Goal: Information Seeking & Learning: Learn about a topic

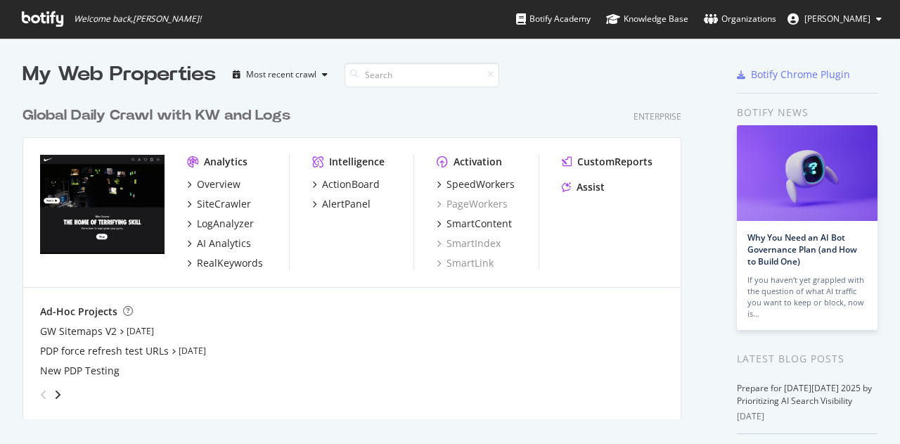
scroll to position [433, 878]
click at [191, 184] on div "Overview" at bounding box center [213, 184] width 53 height 14
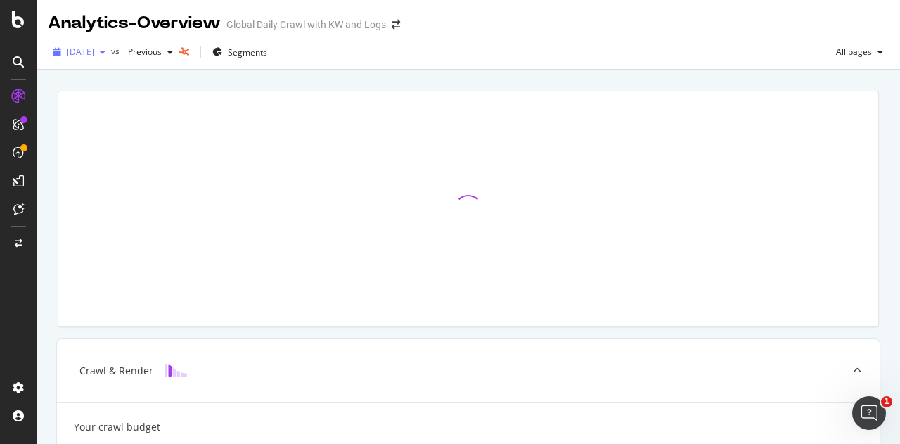
click at [105, 54] on icon "button" at bounding box center [103, 52] width 6 height 8
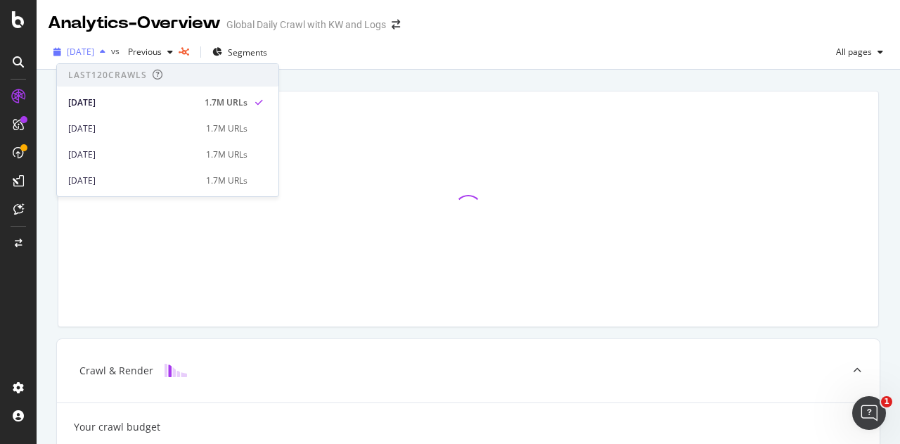
click at [105, 54] on icon "button" at bounding box center [103, 52] width 6 height 8
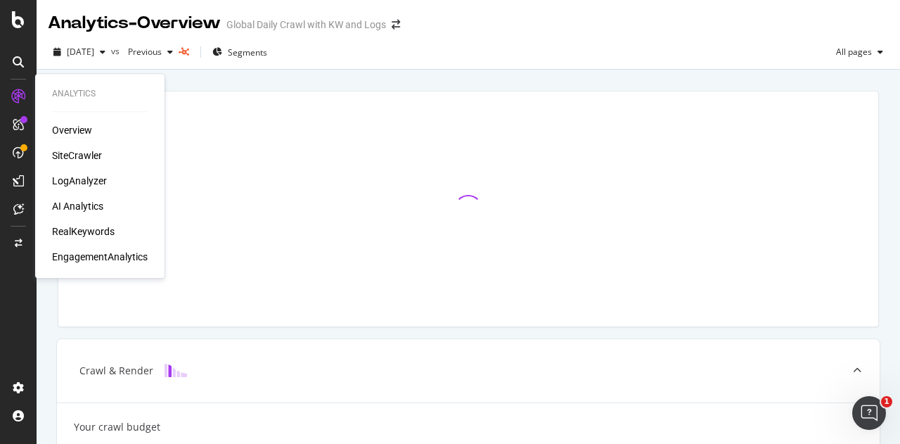
click at [79, 231] on div "RealKeywords" at bounding box center [83, 231] width 63 height 14
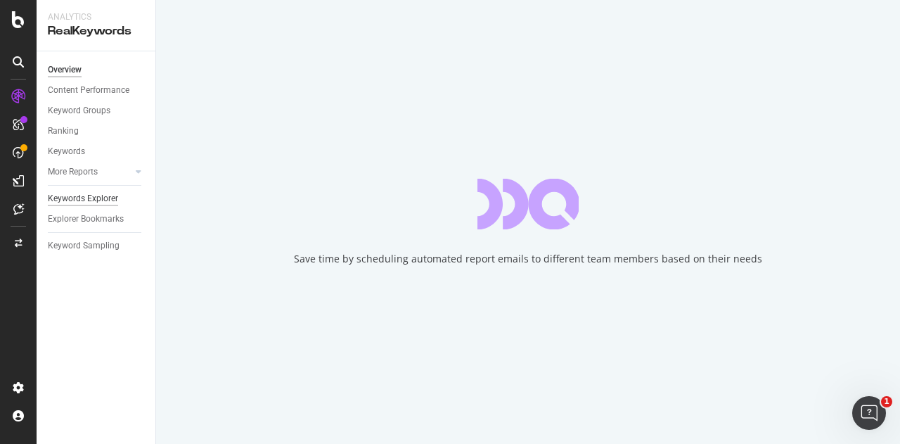
click at [97, 197] on div "Keywords Explorer" at bounding box center [83, 198] width 70 height 15
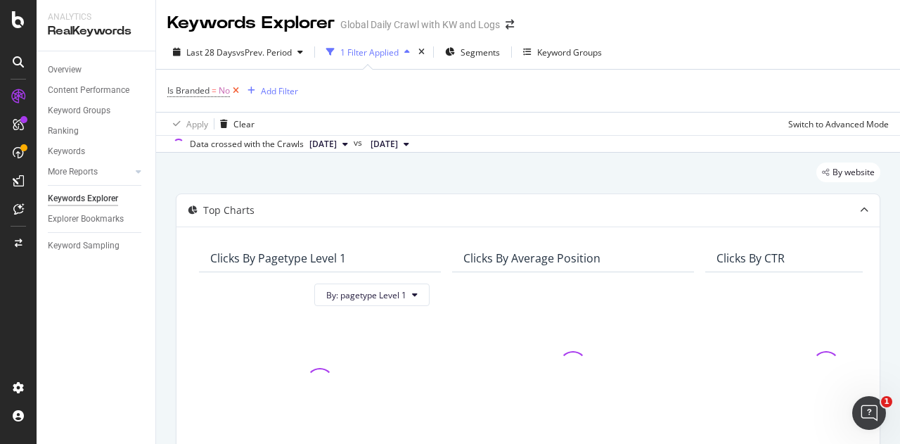
click at [236, 89] on icon at bounding box center [236, 91] width 12 height 14
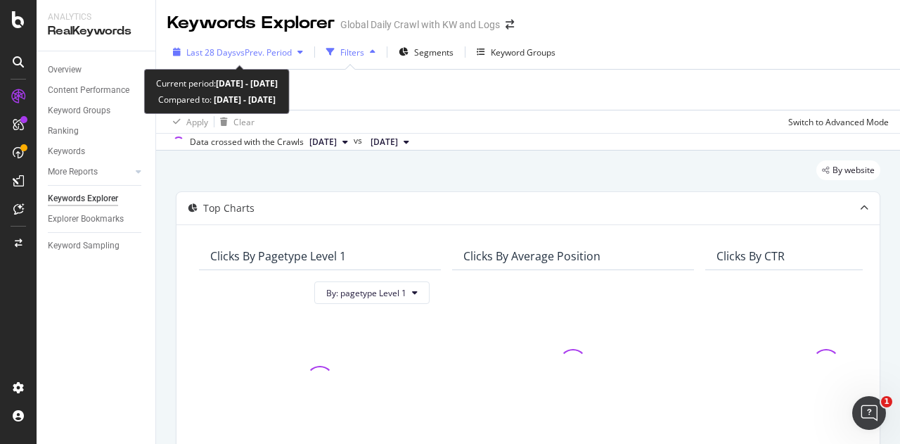
click at [301, 52] on icon "button" at bounding box center [300, 52] width 6 height 8
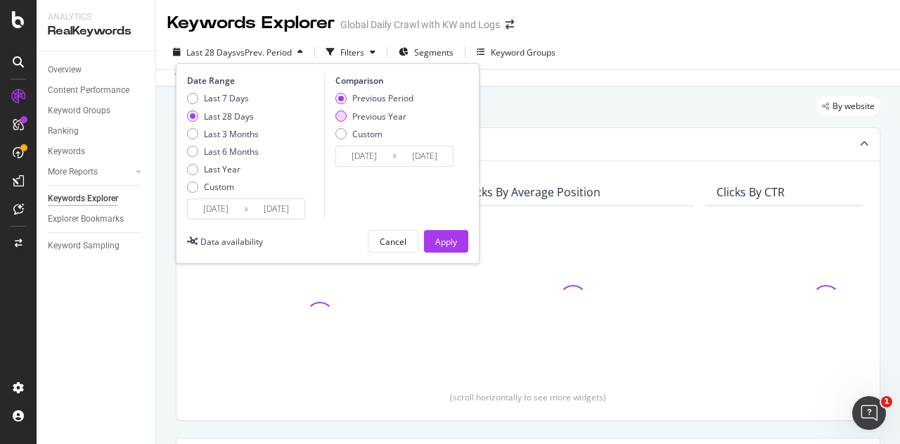
click at [381, 117] on div "Previous Year" at bounding box center [379, 116] width 54 height 12
type input "[DATE]"
click at [450, 238] on div "Apply" at bounding box center [446, 242] width 22 height 12
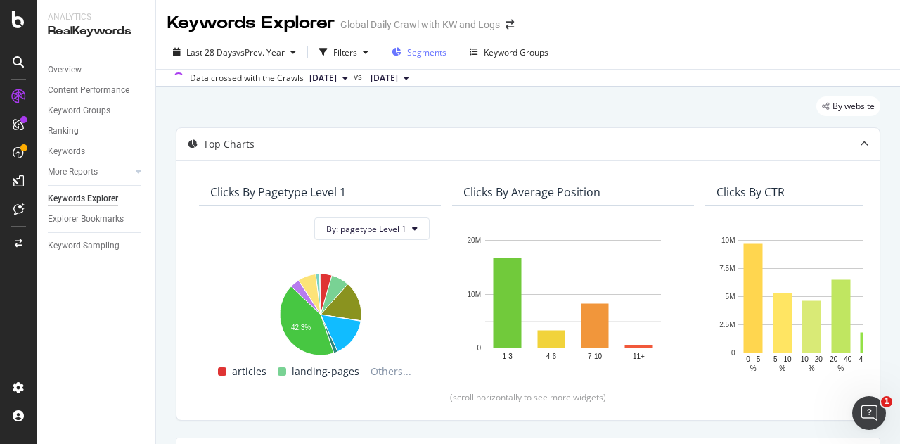
click at [418, 53] on span "Segments" at bounding box center [426, 52] width 39 height 12
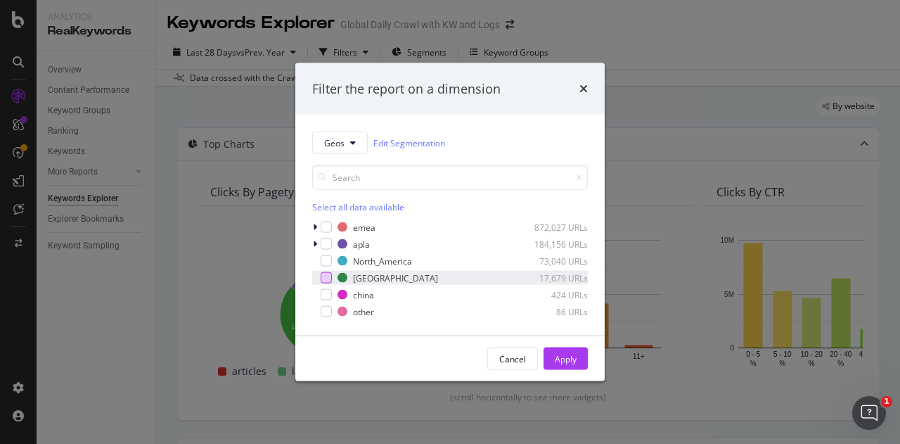
click at [326, 276] on div "modal" at bounding box center [326, 277] width 11 height 11
click at [556, 364] on div "Apply" at bounding box center [566, 358] width 22 height 12
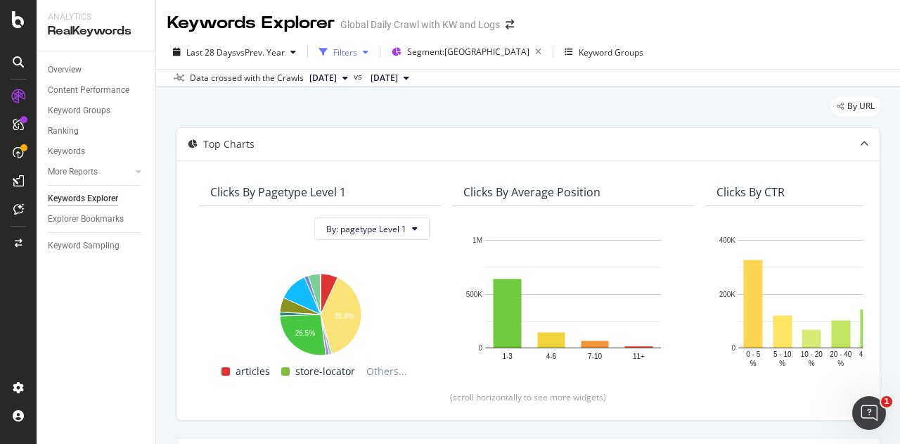
click at [360, 51] on div "button" at bounding box center [365, 52] width 17 height 8
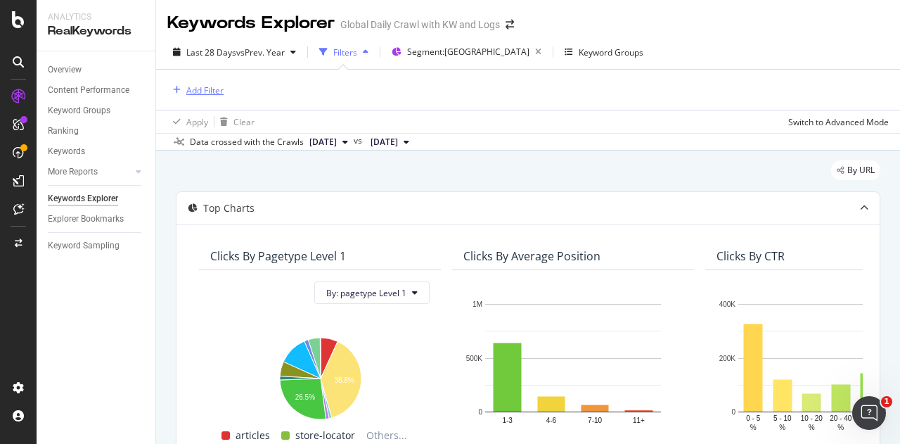
click at [209, 86] on div "Add Filter" at bounding box center [204, 90] width 37 height 12
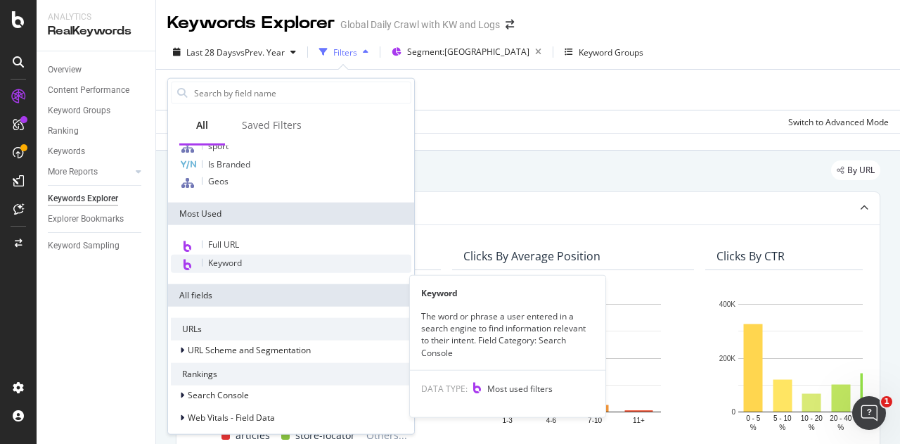
scroll to position [20, 0]
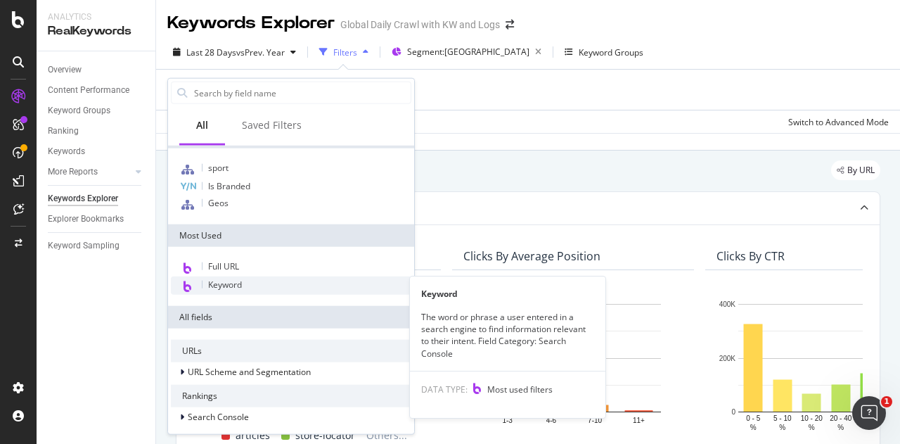
click at [234, 285] on span "Keyword" at bounding box center [225, 284] width 34 height 12
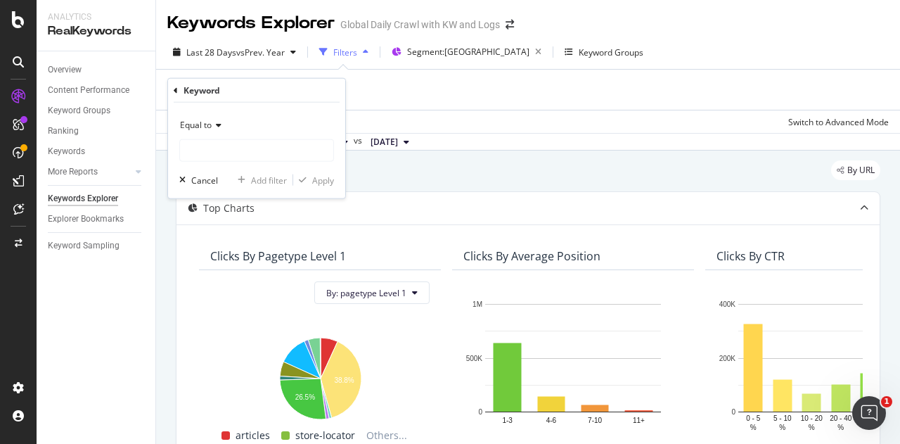
click at [222, 134] on div "Equal to" at bounding box center [256, 125] width 155 height 23
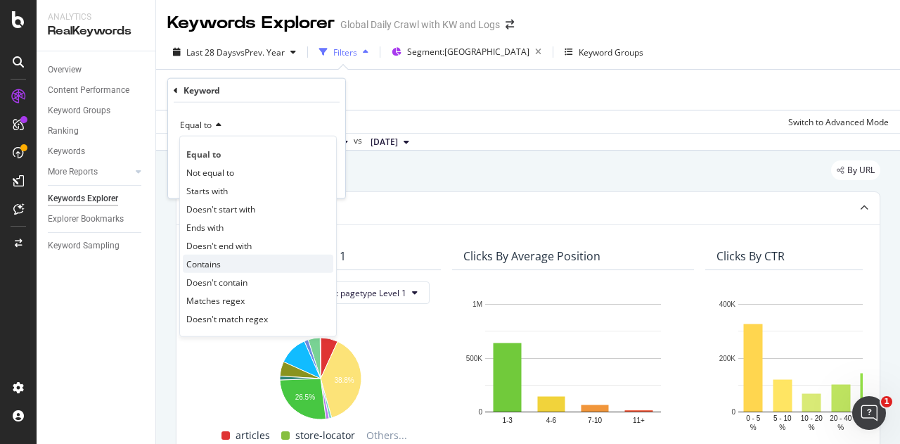
click at [221, 262] on div "Contains" at bounding box center [258, 264] width 150 height 18
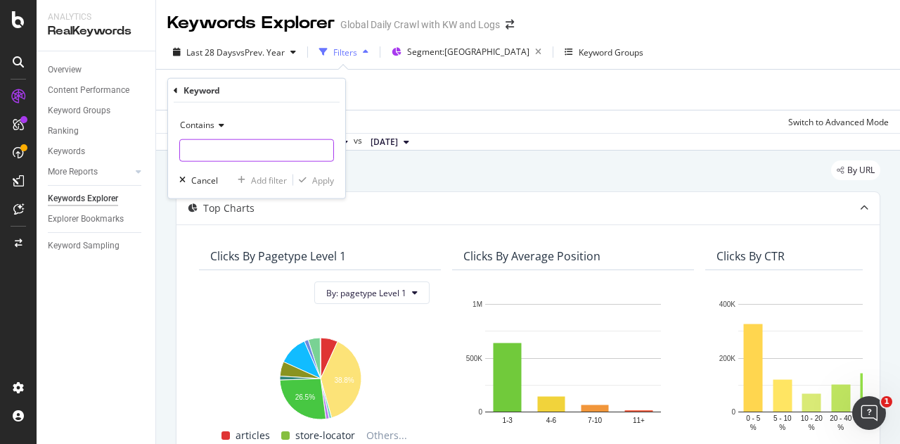
click at [229, 156] on input "text" at bounding box center [256, 150] width 153 height 23
type input "dia de muertos"
click at [316, 179] on div "Apply" at bounding box center [323, 180] width 22 height 12
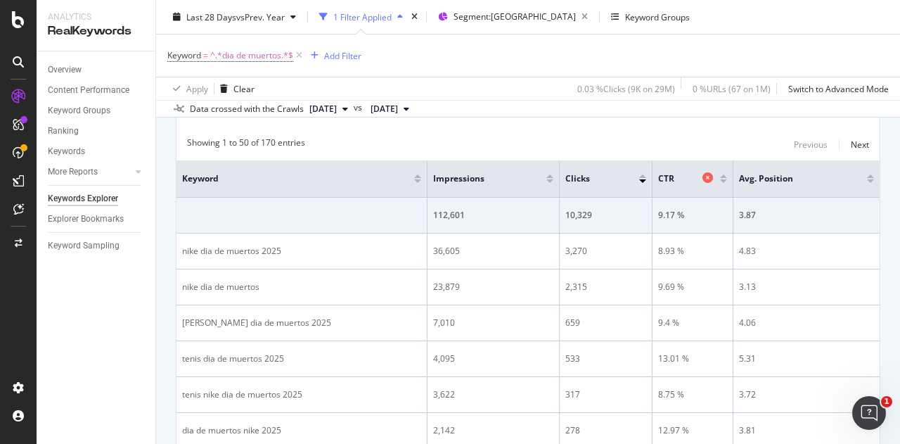
scroll to position [376, 0]
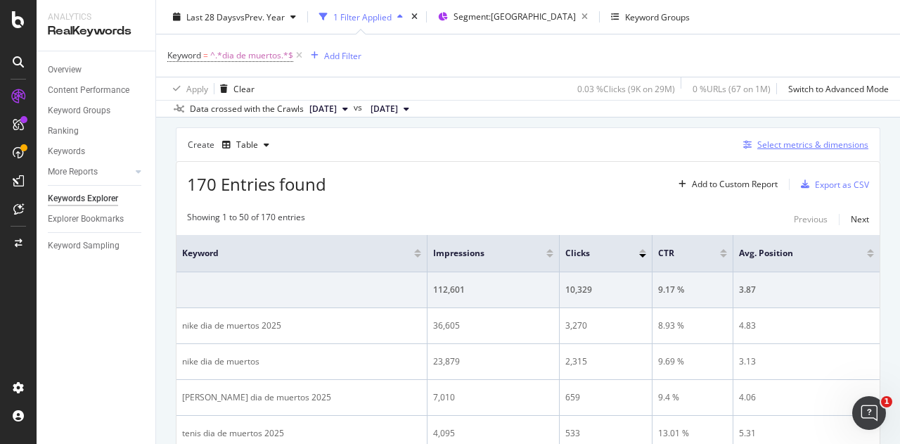
click at [831, 148] on div "Select metrics & dimensions" at bounding box center [812, 145] width 111 height 12
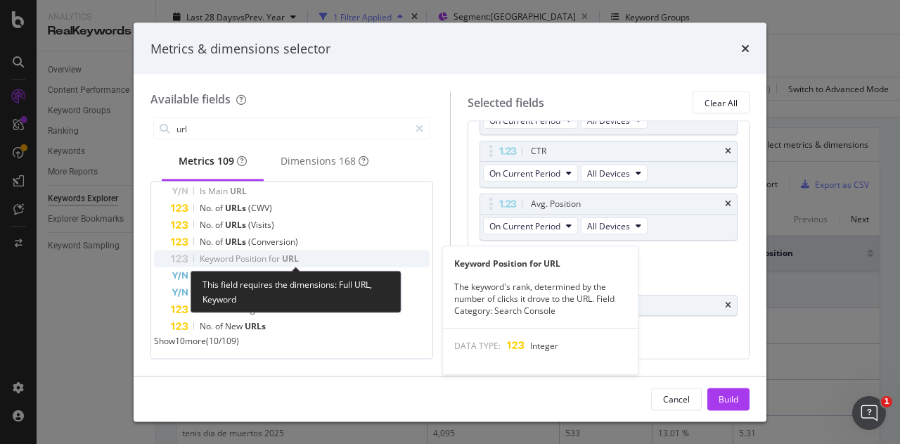
scroll to position [0, 0]
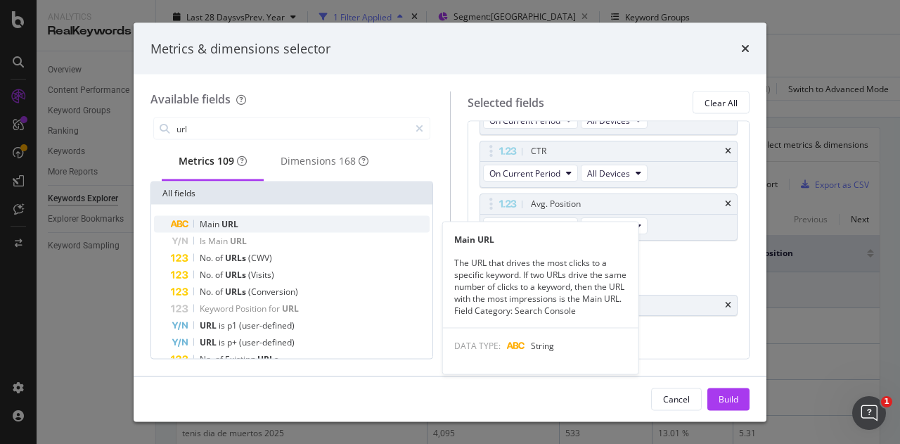
type input "url"
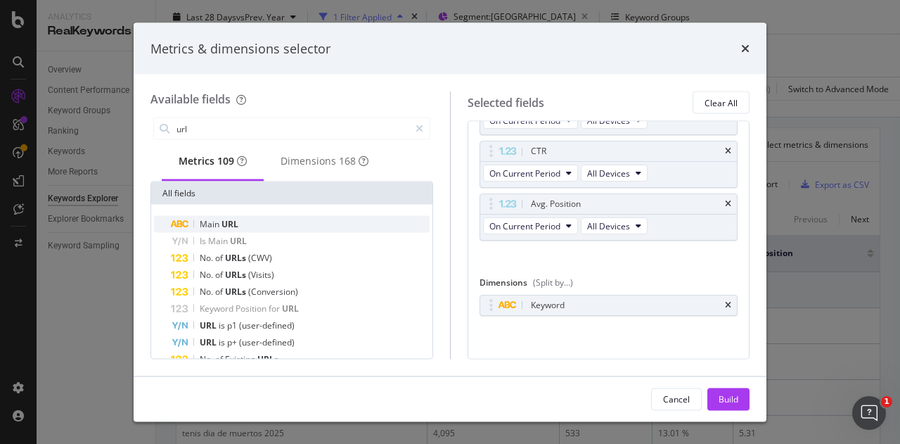
click at [288, 227] on div "Main URL" at bounding box center [300, 224] width 259 height 17
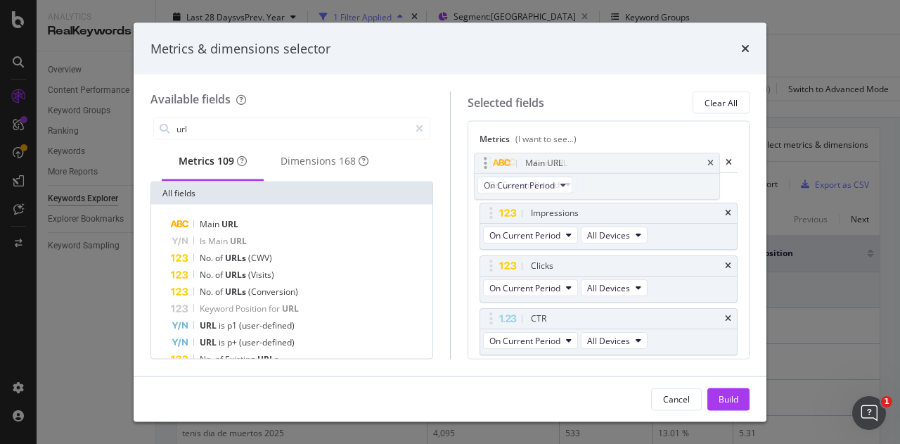
drag, startPoint x: 629, startPoint y: 340, endPoint x: 623, endPoint y: 160, distance: 180.1
click at [623, 160] on body "Analytics RealKeywords Overview Content Performance Keyword Groups Ranking Keyw…" at bounding box center [450, 222] width 900 height 444
click at [589, 166] on div "Main URL" at bounding box center [625, 161] width 195 height 14
click at [724, 398] on div "Build" at bounding box center [729, 398] width 20 height 12
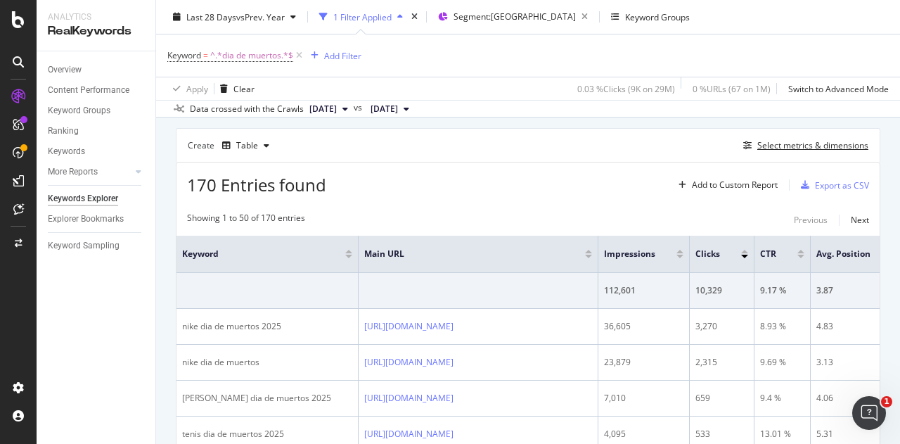
scroll to position [371, 0]
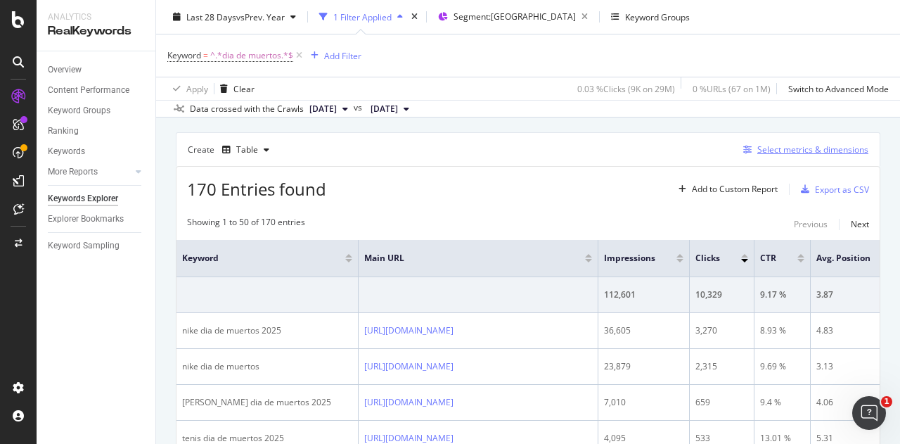
click at [769, 147] on div "Select metrics & dimensions" at bounding box center [812, 149] width 111 height 12
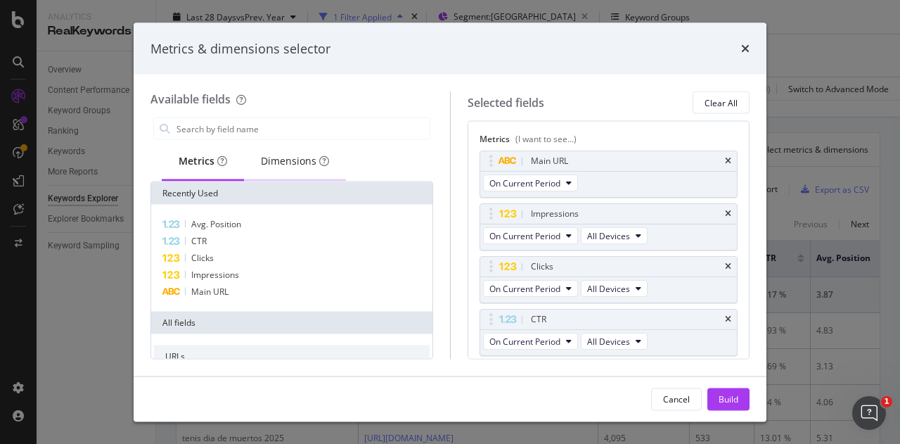
click at [301, 161] on div "Dimensions" at bounding box center [295, 161] width 68 height 14
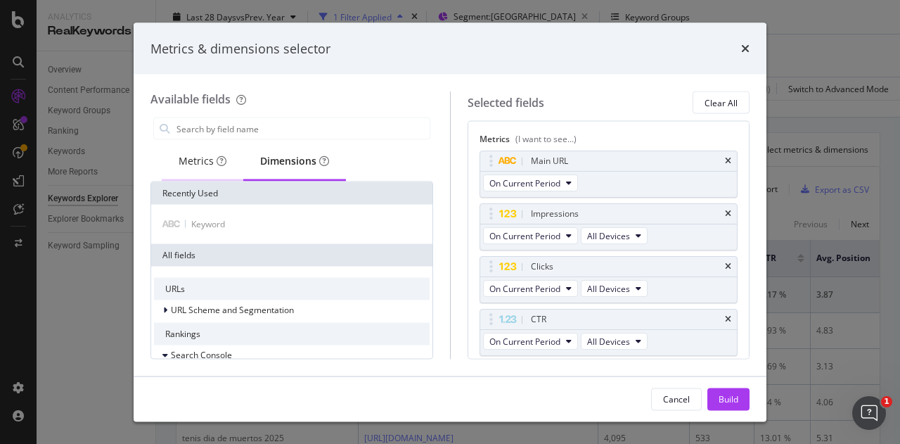
click at [195, 162] on div "Metrics" at bounding box center [203, 161] width 48 height 14
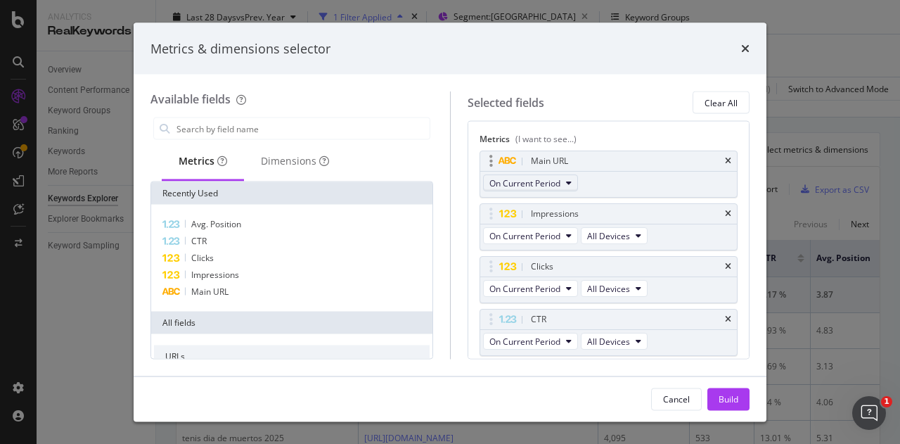
click at [565, 182] on button "On Current Period" at bounding box center [530, 182] width 95 height 17
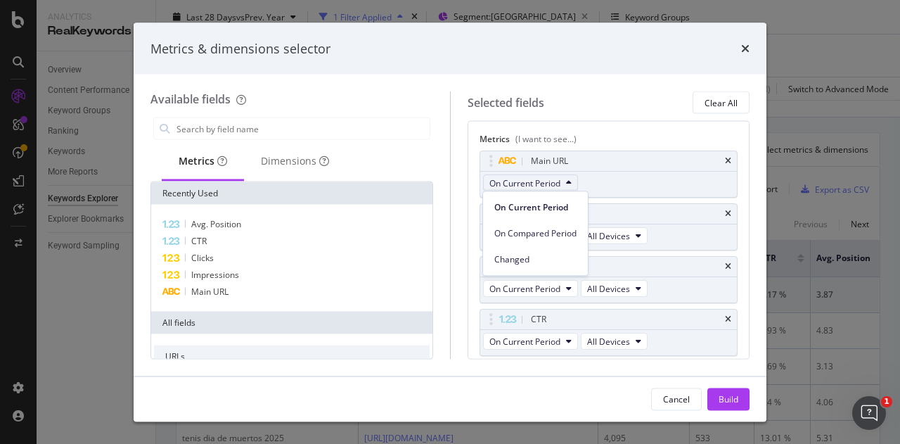
click at [454, 251] on div "Selected fields Clear All Metrics (I want to see...) Main URL On Current Period…" at bounding box center [600, 224] width 300 height 267
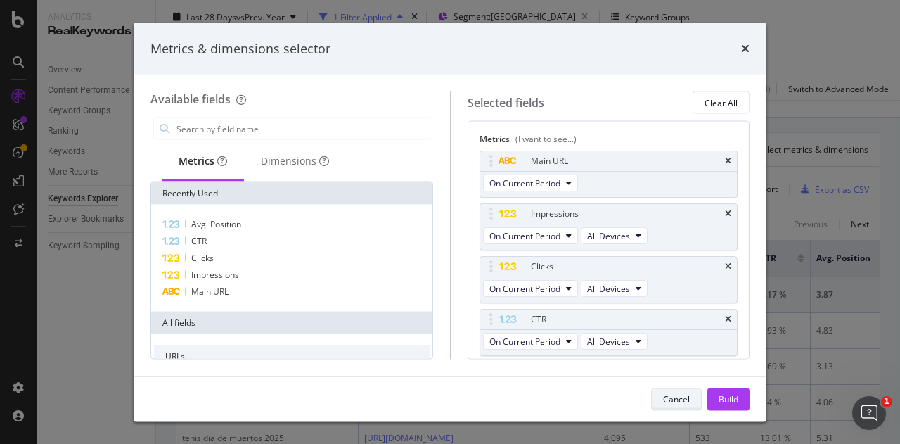
click at [695, 400] on button "Cancel" at bounding box center [676, 398] width 51 height 23
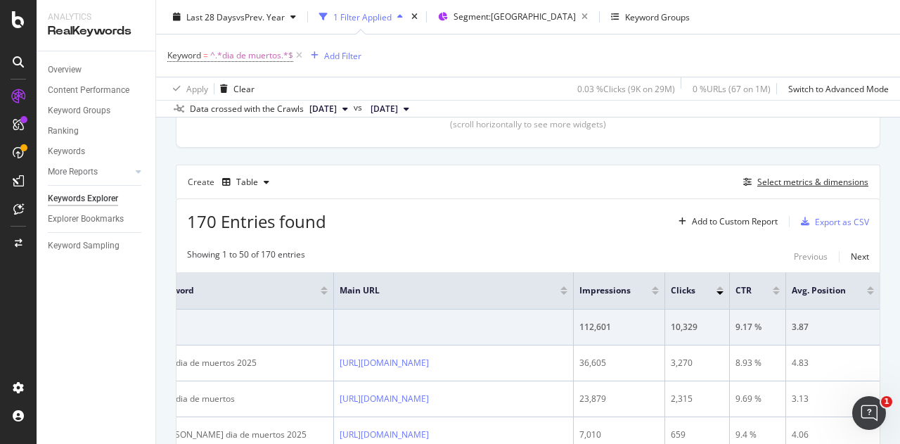
scroll to position [337, 0]
click at [822, 181] on div "Select metrics & dimensions" at bounding box center [812, 184] width 111 height 12
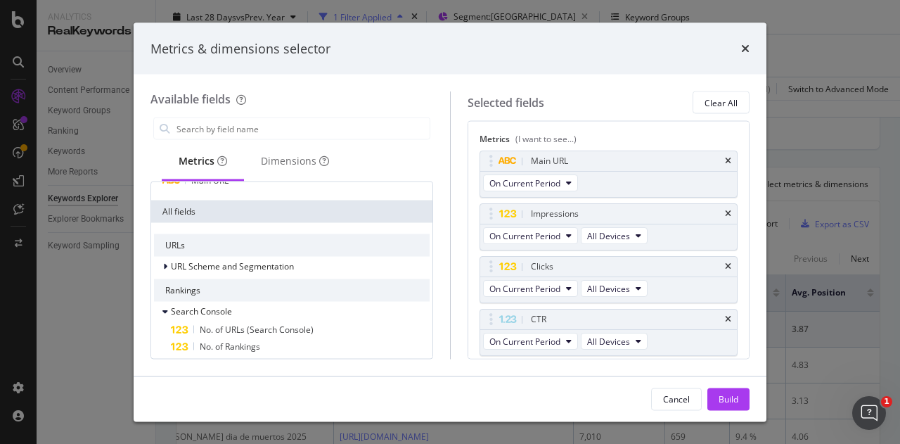
scroll to position [0, 0]
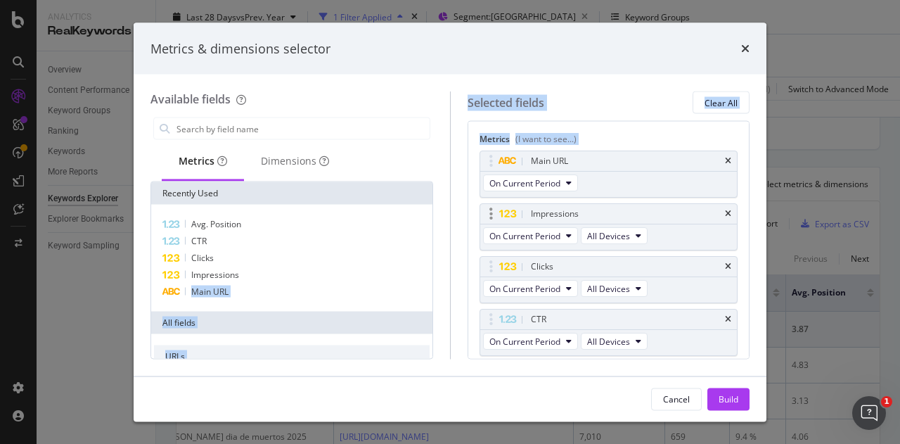
drag, startPoint x: 250, startPoint y: 270, endPoint x: 577, endPoint y: 247, distance: 327.1
click at [577, 247] on div "Available fields Metrics Dimensions Recently Used Avg. Position CTR Clicks Impr…" at bounding box center [449, 224] width 599 height 267
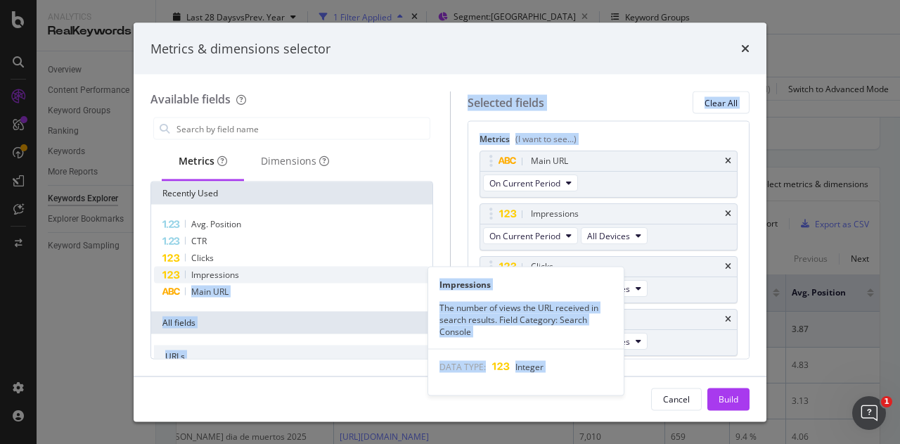
click at [238, 275] on span "Impressions" at bounding box center [215, 275] width 48 height 12
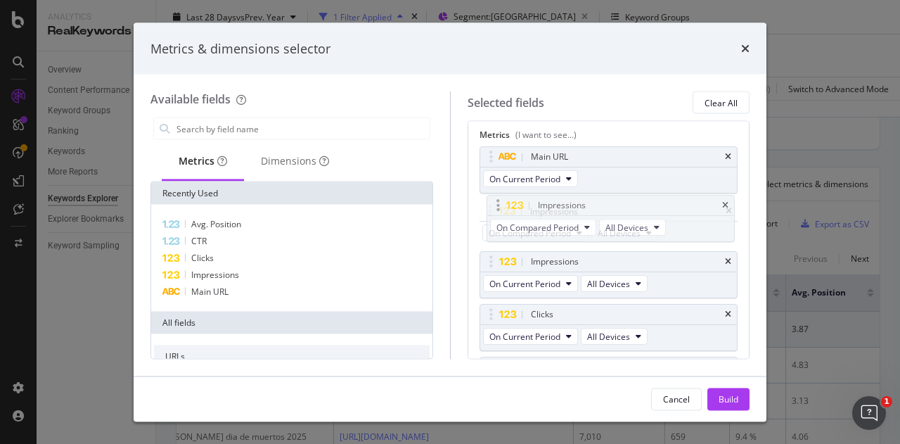
scroll to position [3, 0]
drag, startPoint x: 574, startPoint y: 320, endPoint x: 582, endPoint y: 254, distance: 66.5
click at [582, 254] on body "Analytics RealKeywords Overview Content Performance Keyword Groups Ranking Keyw…" at bounding box center [450, 222] width 900 height 444
click at [568, 279] on span "On Compared Period" at bounding box center [530, 285] width 82 height 12
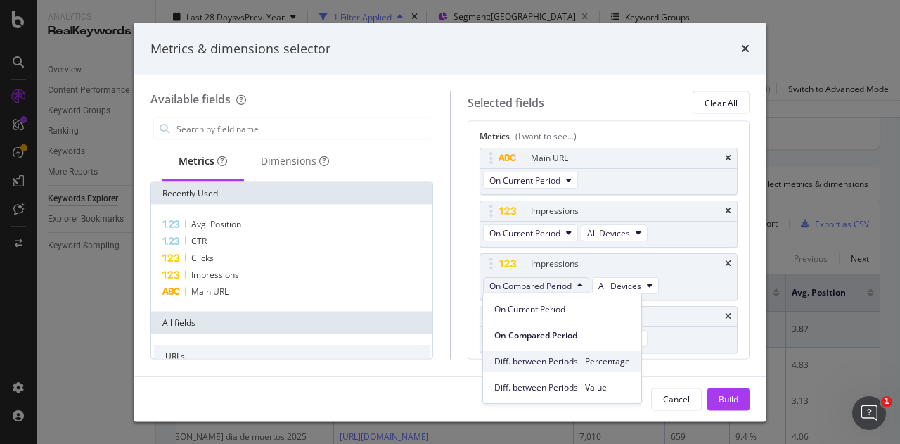
click at [563, 364] on span "Diff. between Periods - Percentage" at bounding box center [562, 361] width 136 height 13
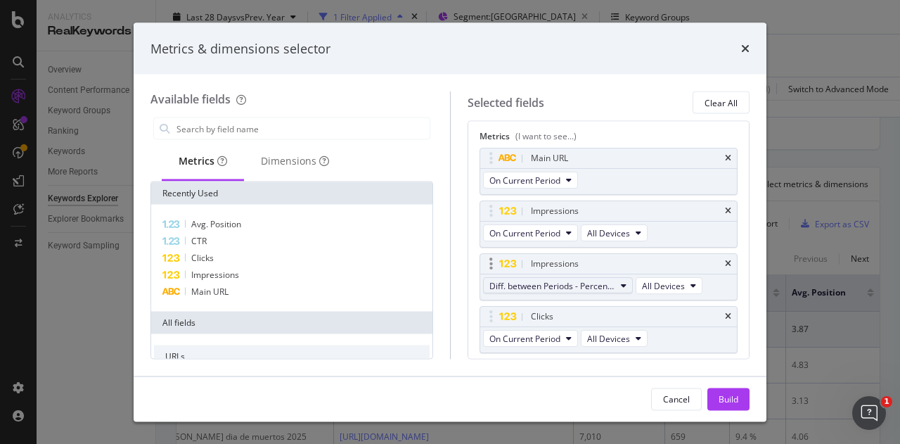
click at [584, 288] on span "Diff. between Periods - Percentage" at bounding box center [552, 285] width 126 height 12
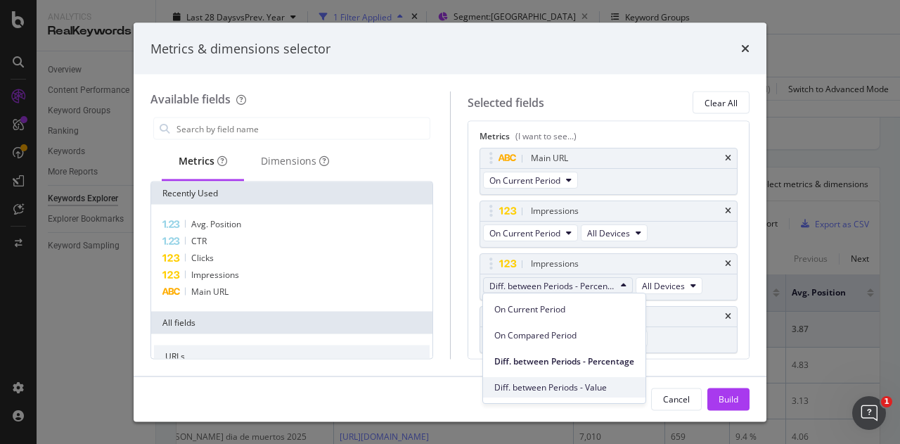
click at [592, 386] on span "Diff. between Periods - Value" at bounding box center [564, 387] width 140 height 13
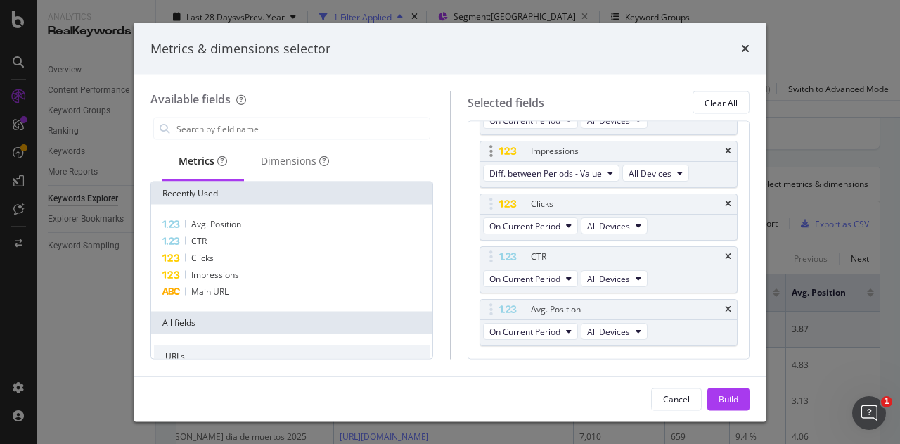
scroll to position [153, 0]
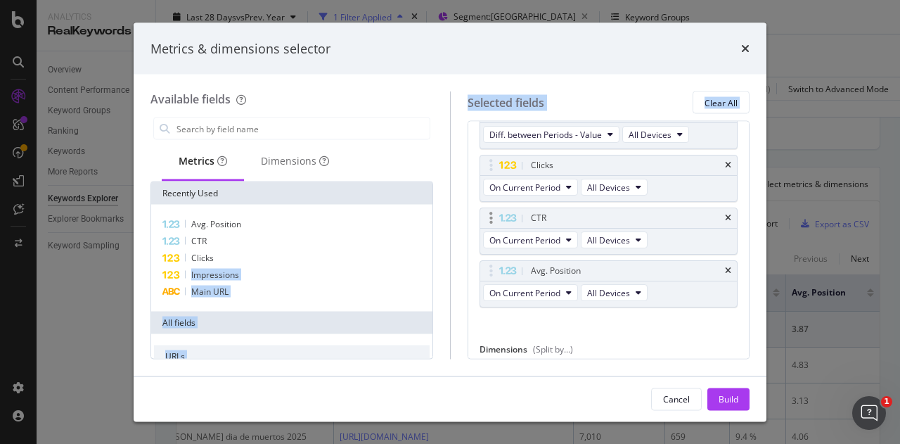
drag, startPoint x: 214, startPoint y: 258, endPoint x: 537, endPoint y: 210, distance: 327.1
click at [537, 210] on div "Available fields Metrics Dimensions Recently Used Avg. Position CTR Clicks Impr…" at bounding box center [449, 224] width 599 height 267
click at [690, 330] on div "Main URL On Current Period Impressions On Current Period All Devices Impression…" at bounding box center [609, 167] width 259 height 341
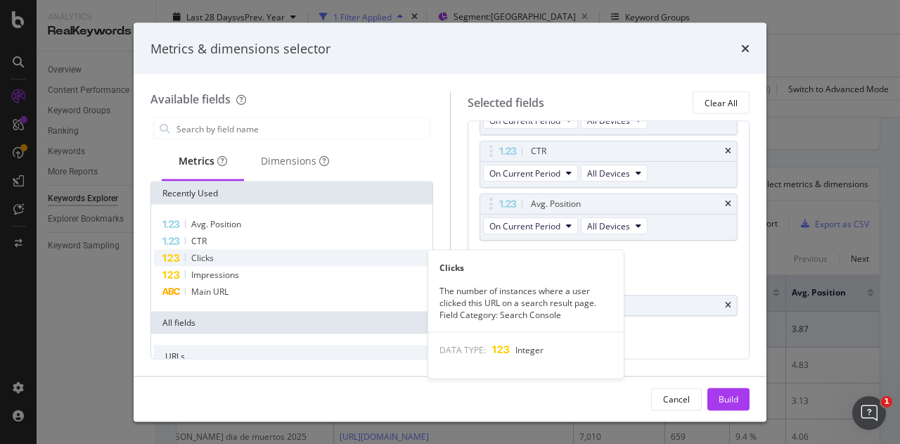
click at [212, 261] on span "Clicks" at bounding box center [202, 258] width 23 height 12
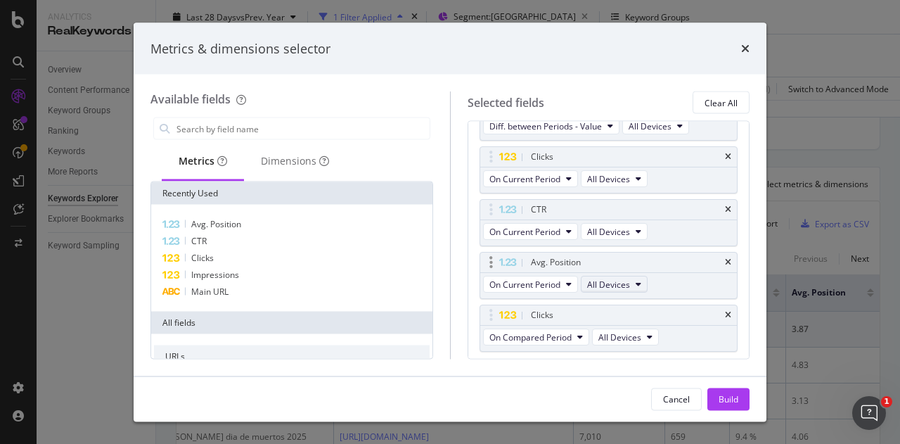
scroll to position [165, 0]
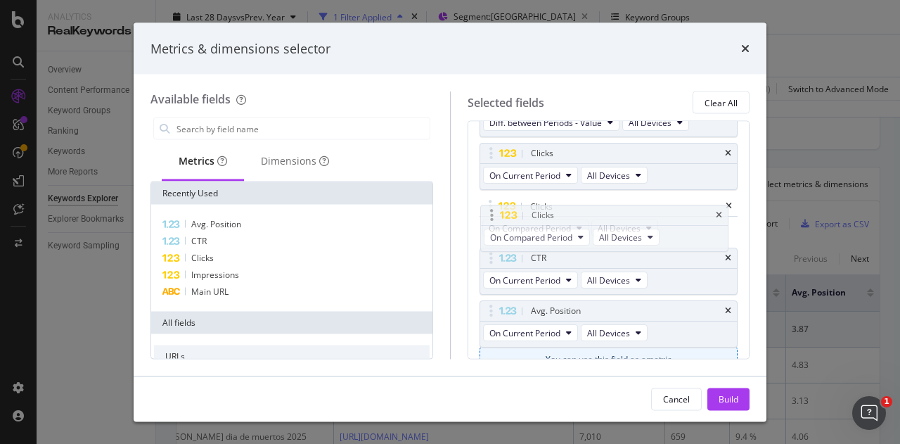
drag, startPoint x: 585, startPoint y: 307, endPoint x: 584, endPoint y: 200, distance: 106.9
click at [584, 200] on body "Analytics RealKeywords Overview Content Performance Keyword Groups Ranking Keyw…" at bounding box center [450, 222] width 900 height 444
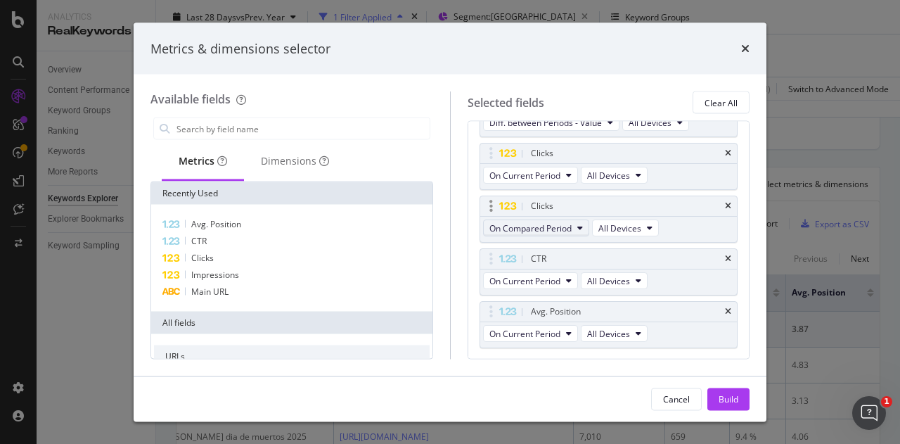
click at [551, 229] on span "On Compared Period" at bounding box center [530, 228] width 82 height 12
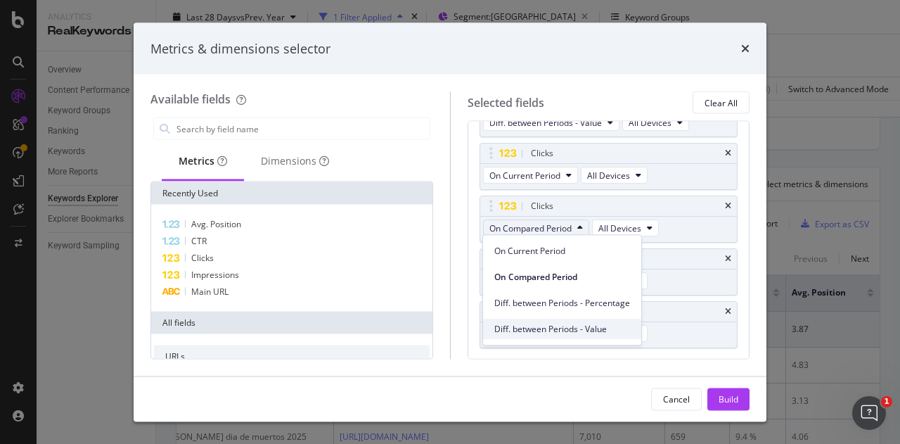
click at [565, 327] on span "Diff. between Periods - Value" at bounding box center [562, 329] width 136 height 13
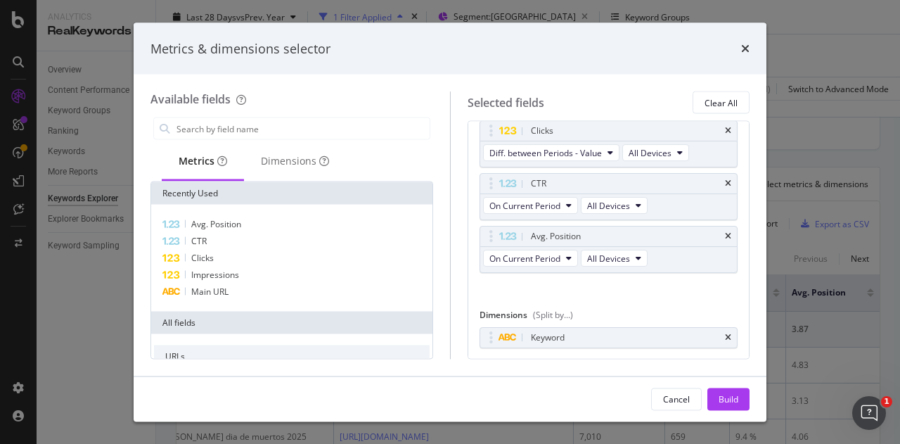
scroll to position [242, 0]
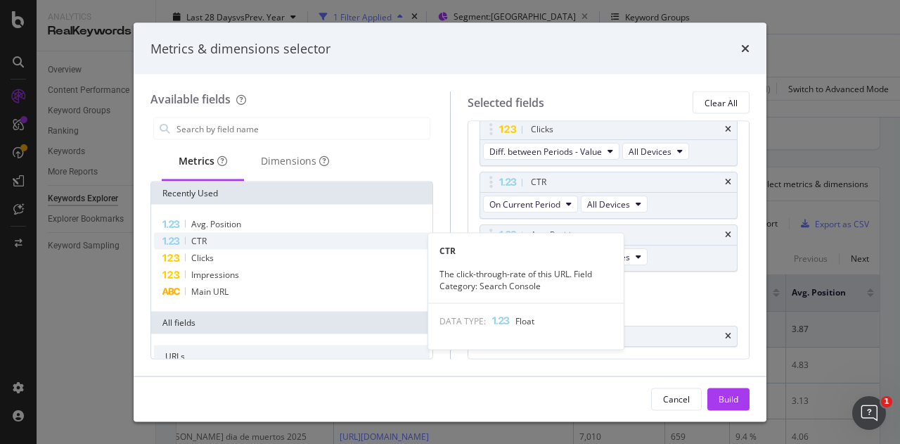
click at [226, 239] on div "CTR" at bounding box center [292, 241] width 276 height 17
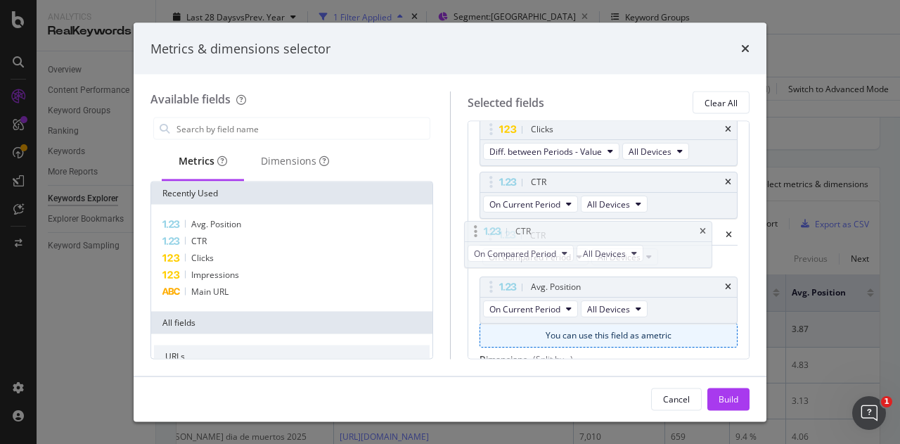
drag, startPoint x: 661, startPoint y: 284, endPoint x: 647, endPoint y: 227, distance: 58.7
click at [647, 227] on body "Analytics RealKeywords Overview Content Performance Keyword Groups Ranking Keyw…" at bounding box center [450, 222] width 900 height 444
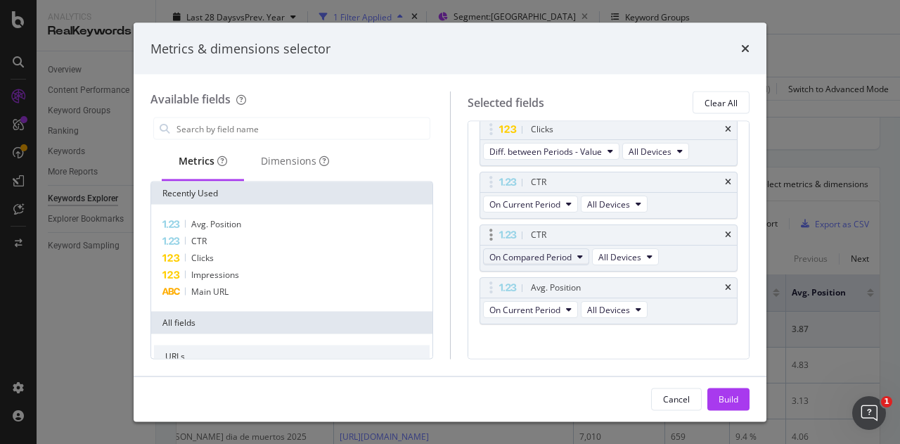
click at [551, 259] on span "On Compared Period" at bounding box center [530, 257] width 82 height 12
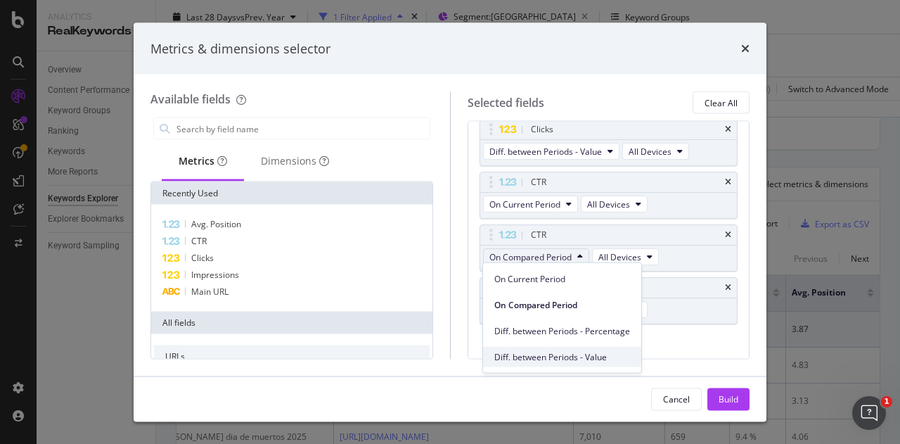
click at [577, 354] on span "Diff. between Periods - Value" at bounding box center [562, 356] width 136 height 13
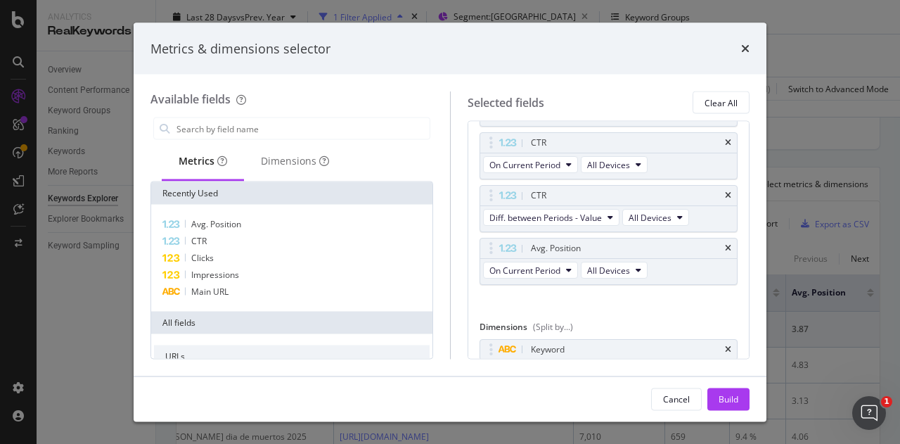
scroll to position [283, 0]
click at [260, 226] on div "Avg. Position" at bounding box center [292, 224] width 276 height 17
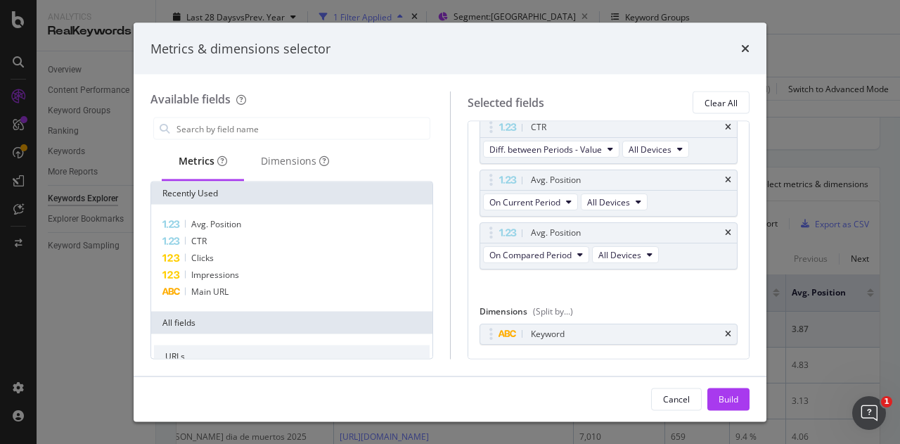
scroll to position [350, 0]
click at [563, 248] on span "On Compared Period" at bounding box center [530, 254] width 82 height 12
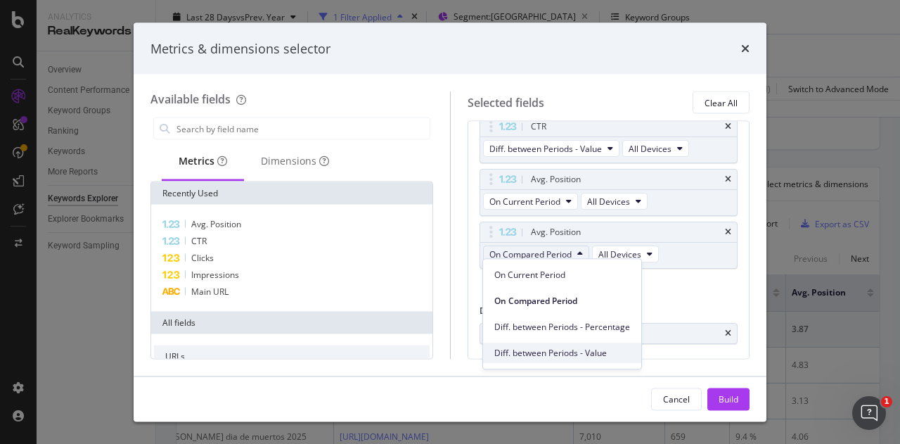
click at [550, 354] on span "Diff. between Periods - Value" at bounding box center [562, 353] width 136 height 13
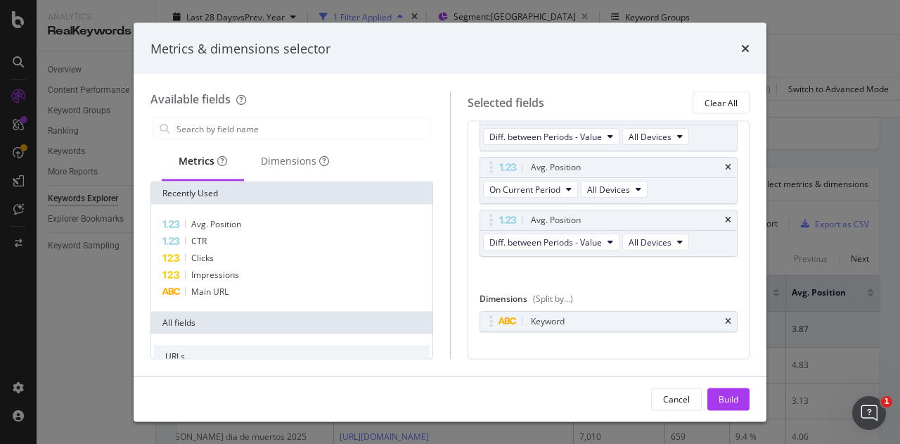
scroll to position [377, 0]
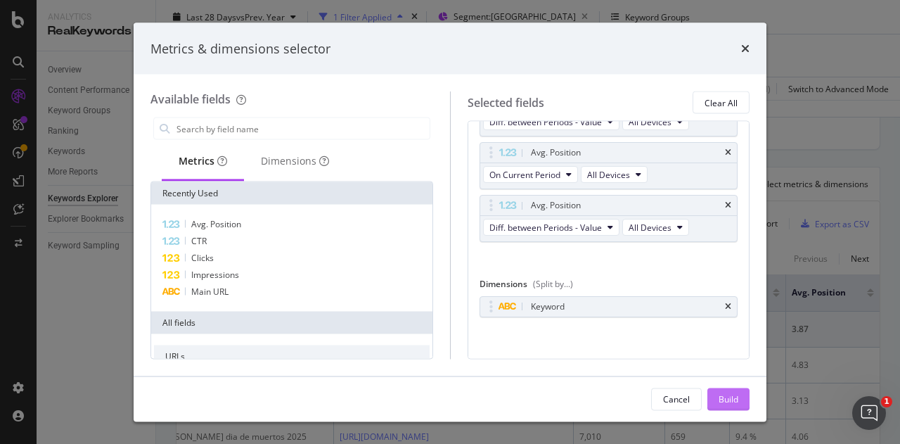
click at [719, 394] on div "Build" at bounding box center [729, 398] width 20 height 12
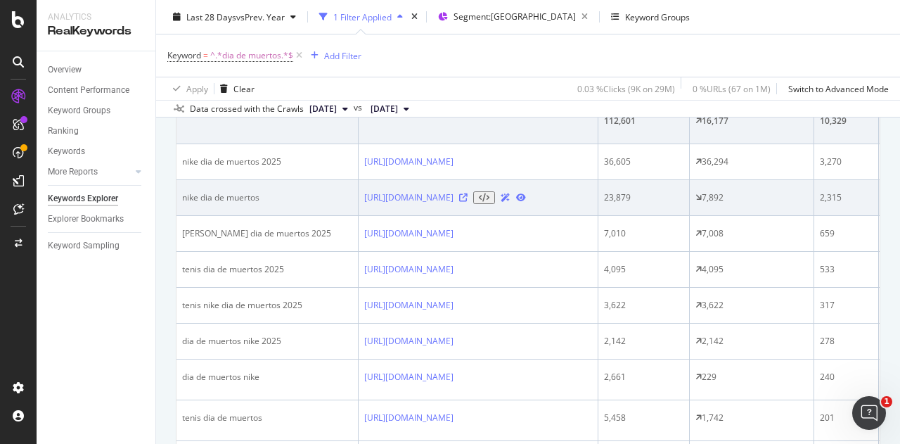
scroll to position [542, 0]
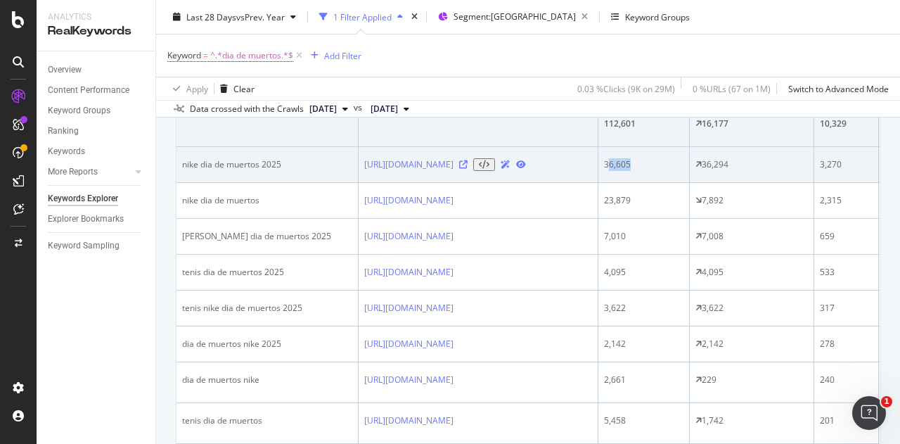
drag, startPoint x: 701, startPoint y: 158, endPoint x: 677, endPoint y: 154, distance: 24.3
click at [677, 158] on div "36,605" at bounding box center [643, 164] width 79 height 13
click at [676, 158] on div "36,605" at bounding box center [643, 164] width 79 height 13
drag, startPoint x: 677, startPoint y: 155, endPoint x: 705, endPoint y: 156, distance: 27.4
click at [683, 158] on div "36,605" at bounding box center [643, 164] width 79 height 13
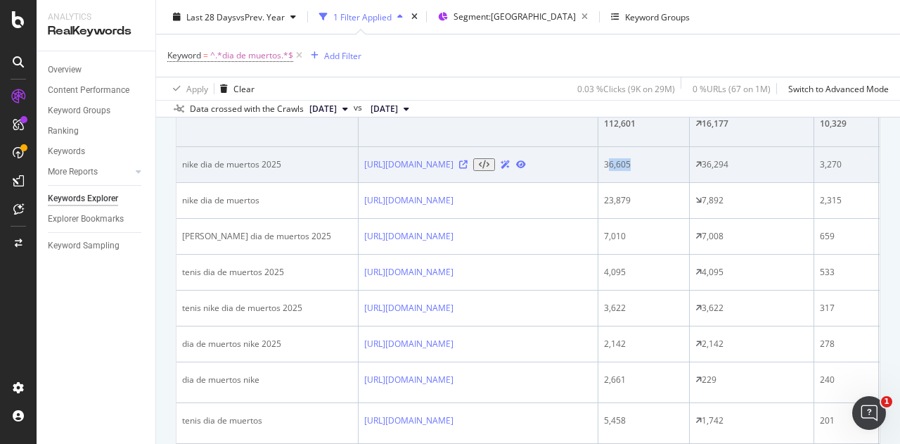
click at [683, 158] on div "36,605" at bounding box center [643, 164] width 79 height 13
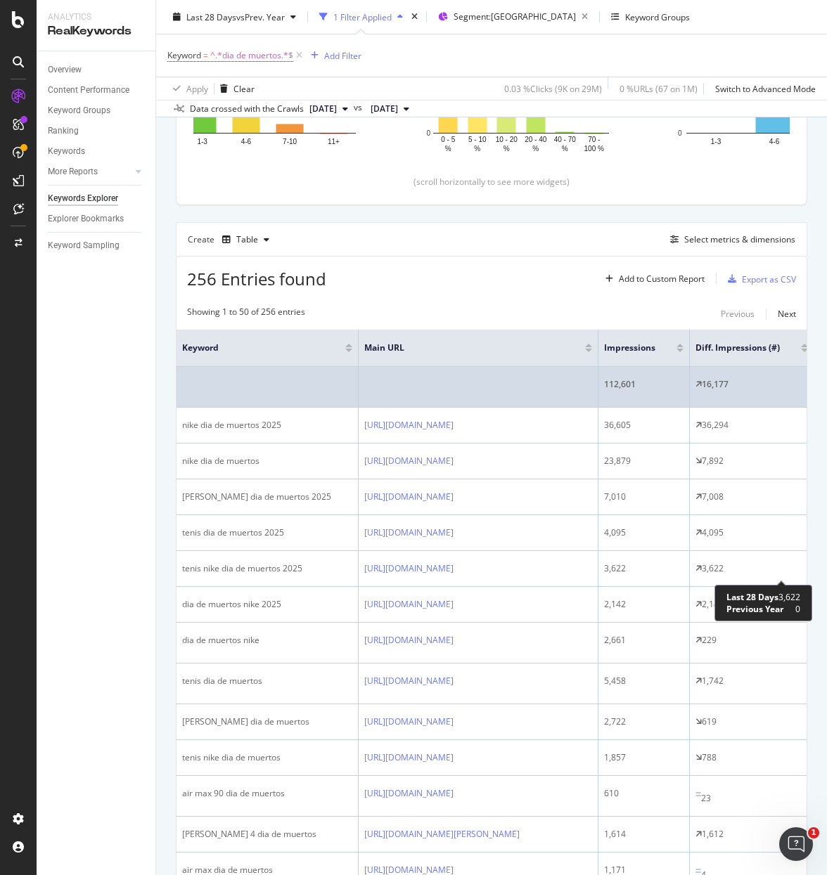
scroll to position [0, 1318]
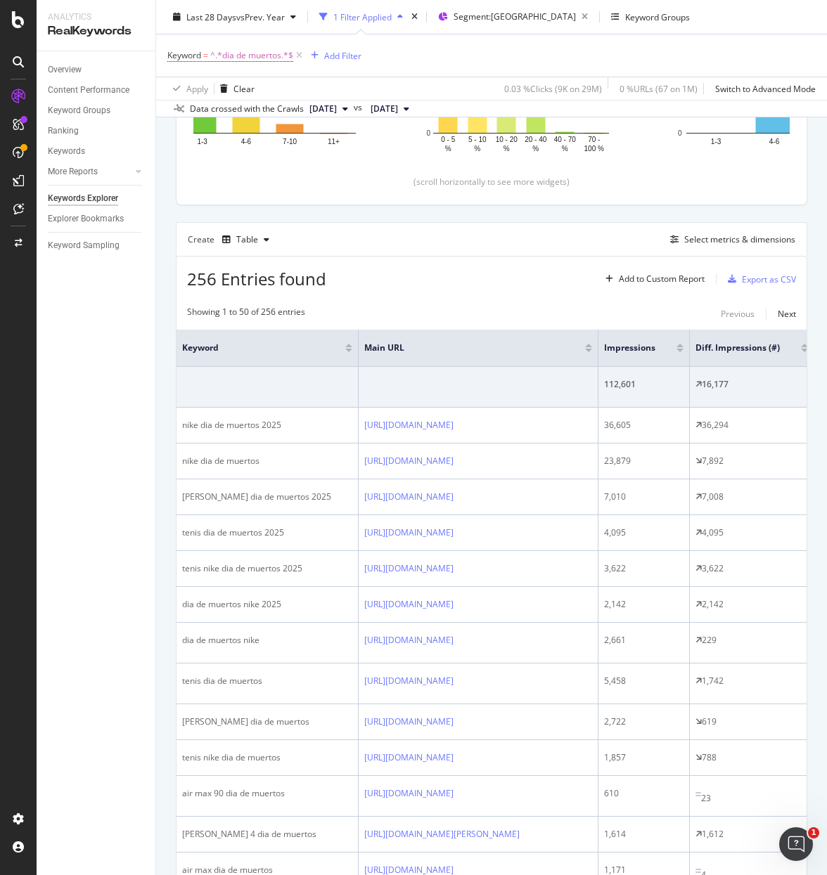
click at [129, 346] on div "Overview Content Performance Keyword Groups Ranking Keywords More Reports Count…" at bounding box center [96, 463] width 119 height 824
